Goal: Task Accomplishment & Management: Manage account settings

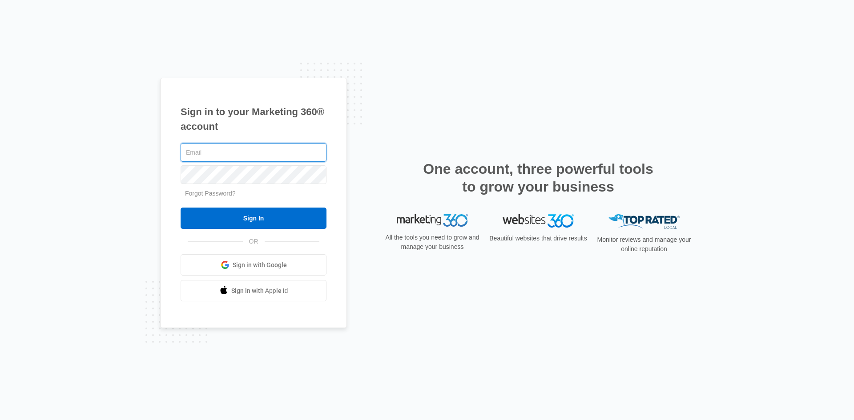
click at [266, 154] on input "text" at bounding box center [254, 152] width 146 height 19
paste input "michaelramossite@gmail.com"
type input "michaelramossite@gmail.com"
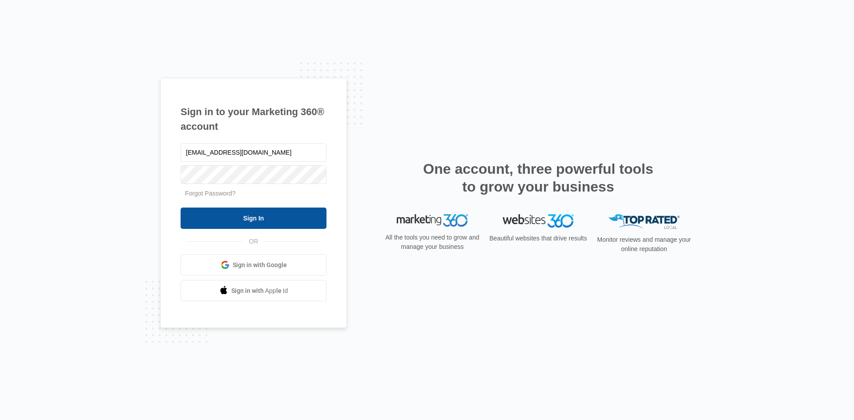
click at [277, 217] on input "Sign In" at bounding box center [254, 218] width 146 height 21
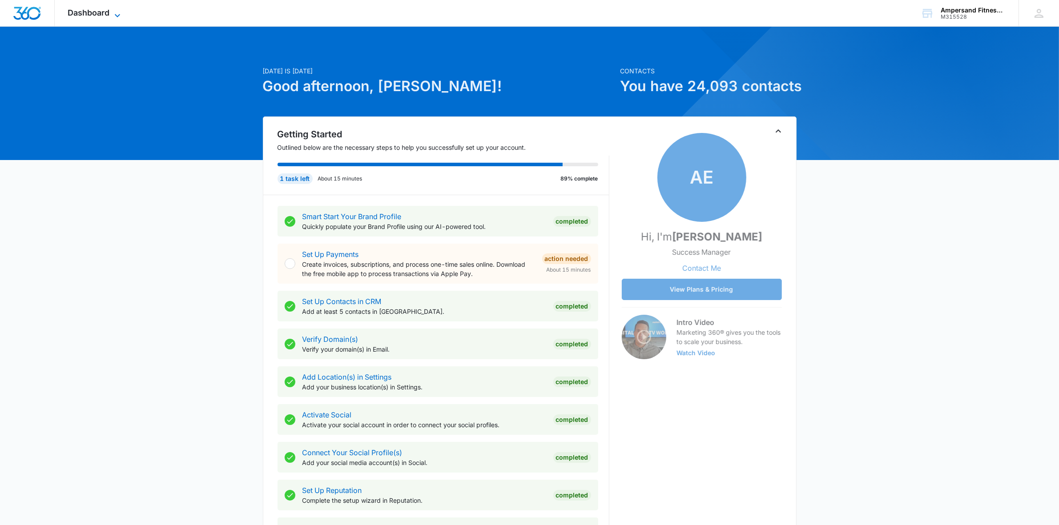
click at [97, 14] on span "Dashboard" at bounding box center [89, 12] width 42 height 9
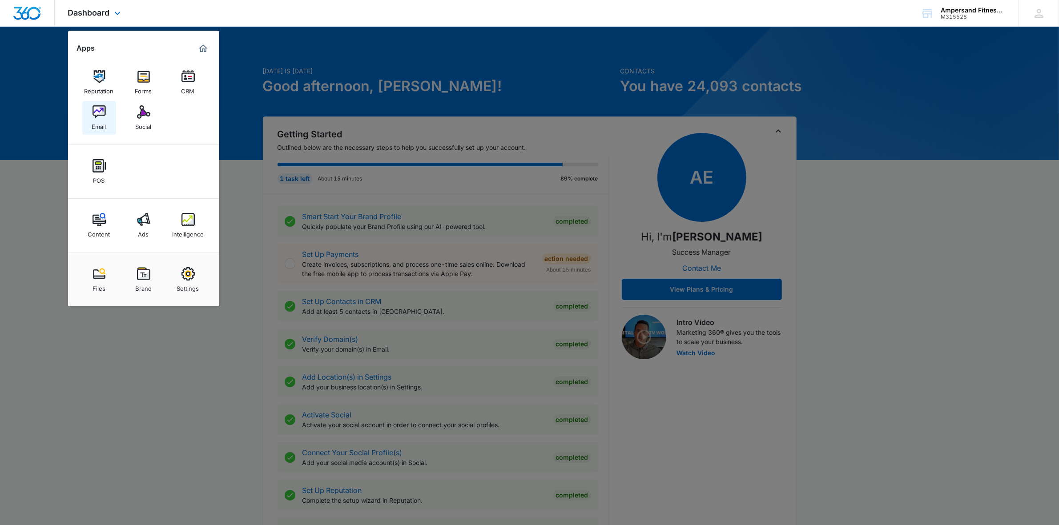
click at [94, 119] on div "Email" at bounding box center [99, 125] width 14 height 12
